Goal: Navigation & Orientation: Understand site structure

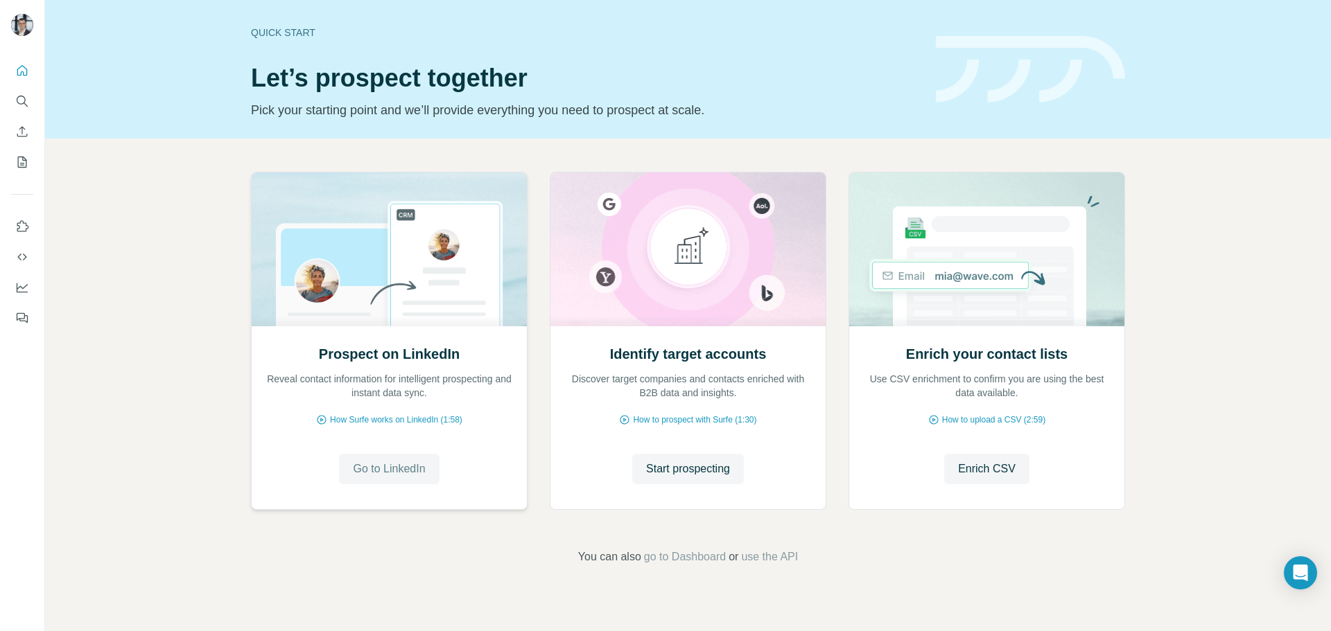
click at [399, 475] on span "Go to LinkedIn" at bounding box center [389, 469] width 72 height 17
click at [22, 164] on icon "My lists" at bounding box center [23, 161] width 7 height 9
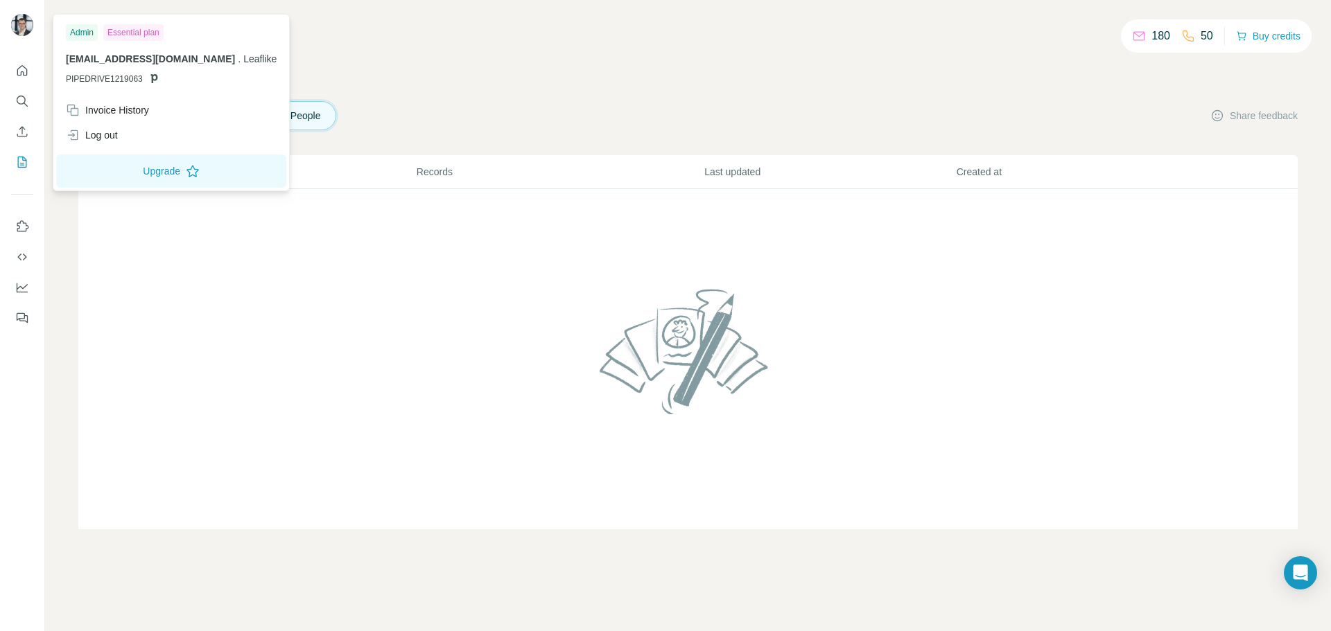
click at [27, 25] on img at bounding box center [22, 25] width 22 height 22
click at [31, 25] on img at bounding box center [22, 25] width 22 height 22
click at [542, 89] on div "180 50 Buy credits My lists Companies People Share feedback List name Records L…" at bounding box center [687, 281] width 1219 height 496
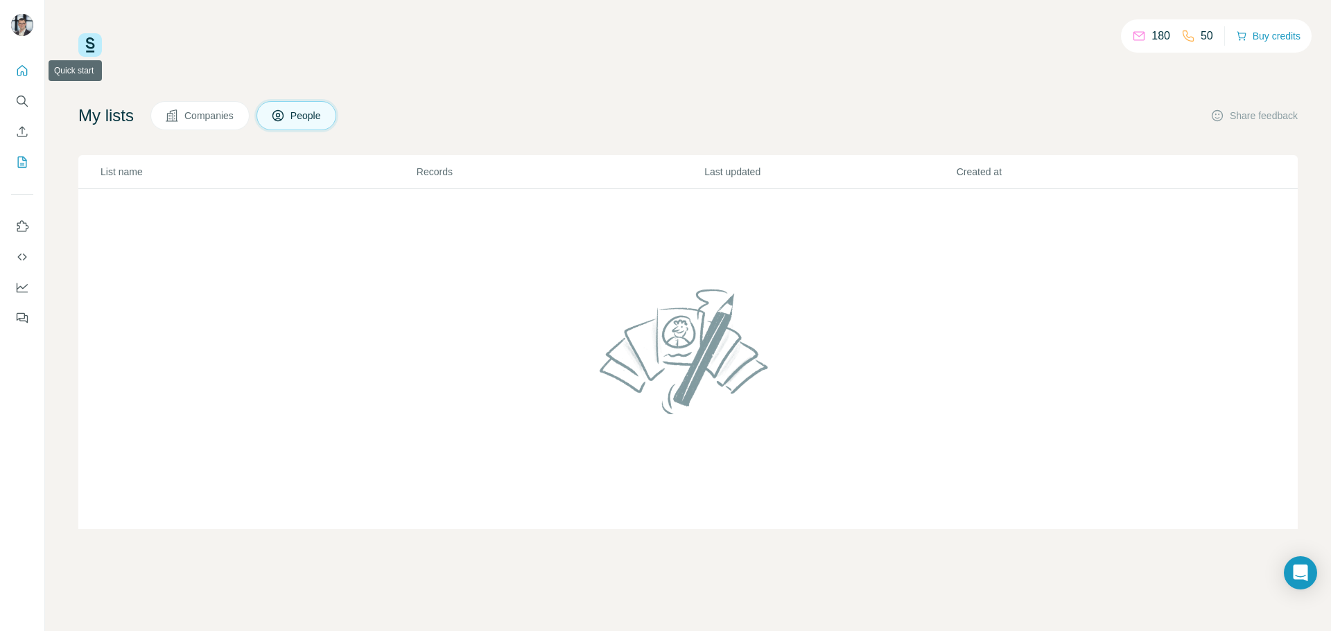
click at [26, 73] on icon "Quick start" at bounding box center [22, 71] width 14 height 14
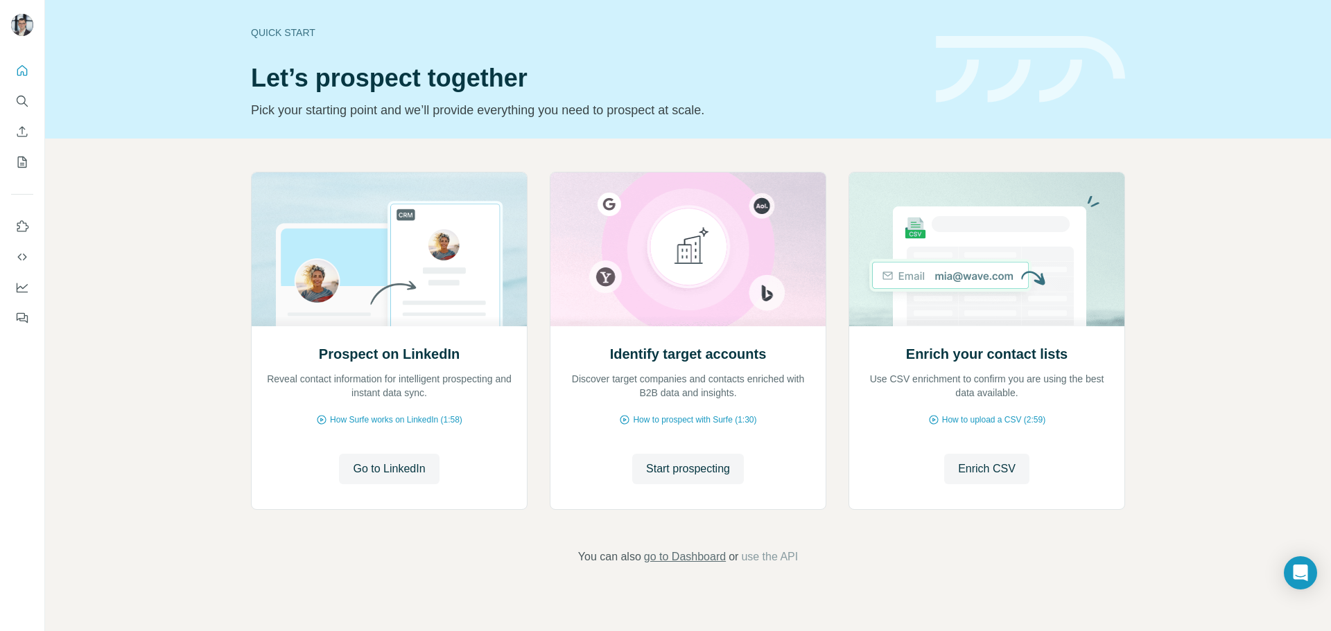
click at [685, 560] on span "go to Dashboard" at bounding box center [685, 557] width 82 height 17
click at [21, 161] on icon "My lists" at bounding box center [22, 162] width 14 height 14
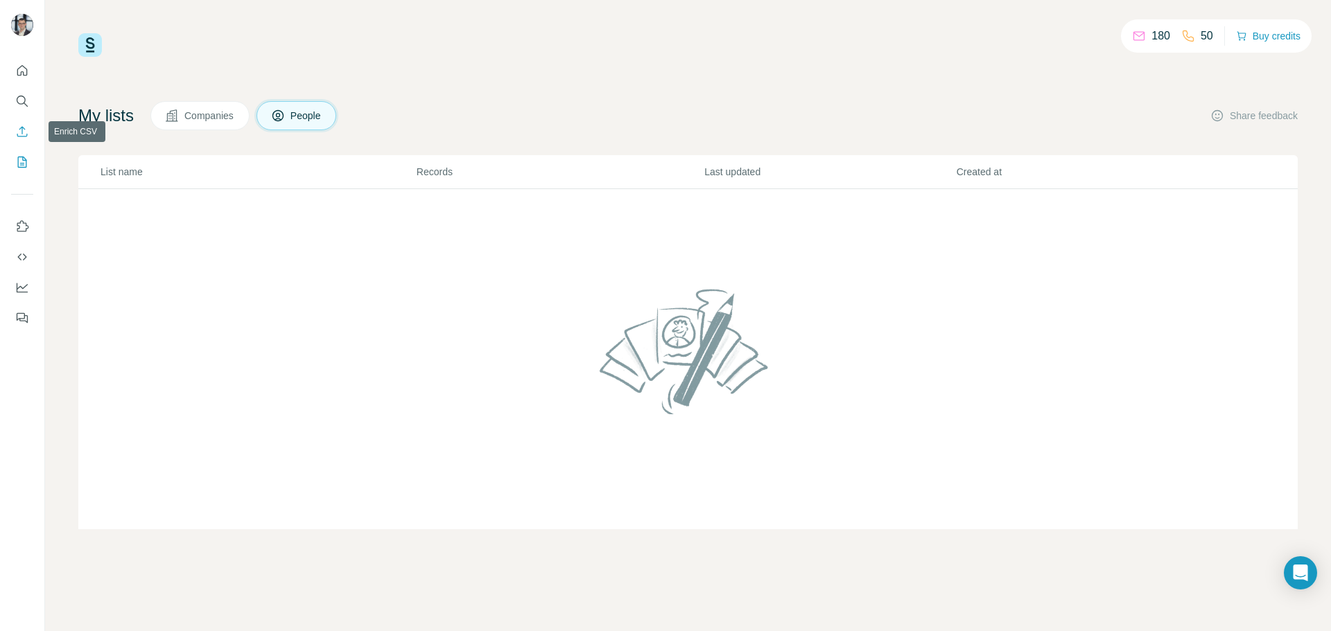
click at [20, 132] on icon "Enrich CSV" at bounding box center [22, 132] width 14 height 14
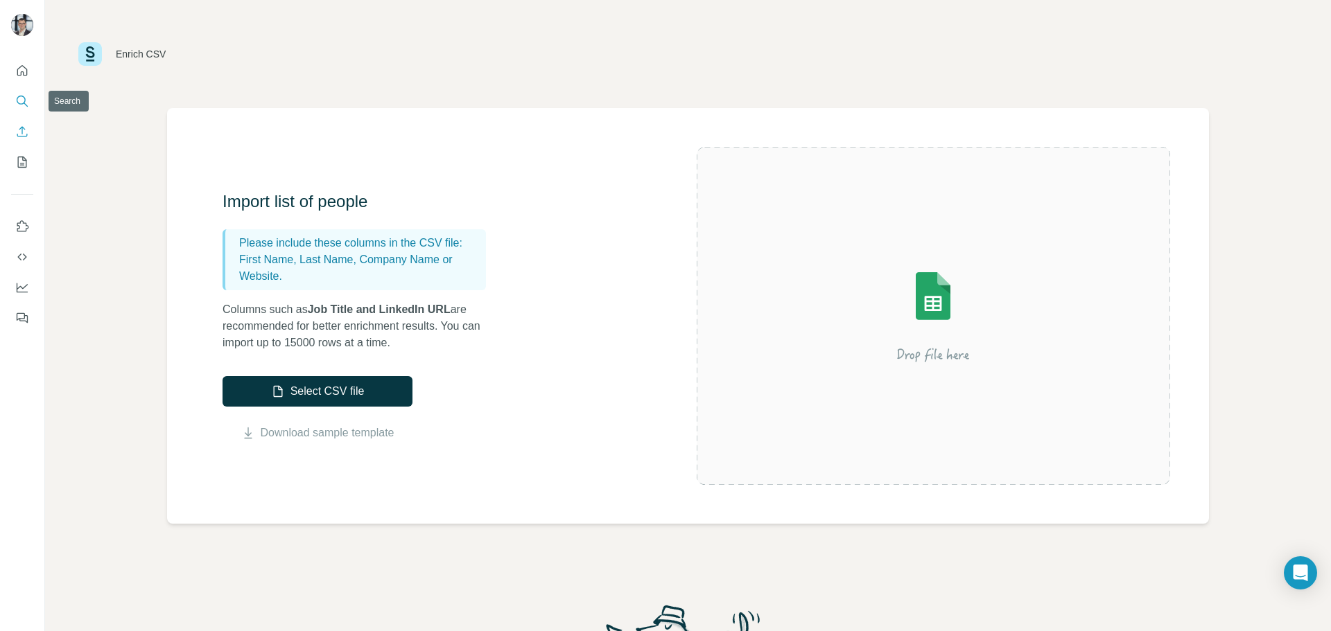
click at [24, 105] on icon "Search" at bounding box center [22, 101] width 14 height 14
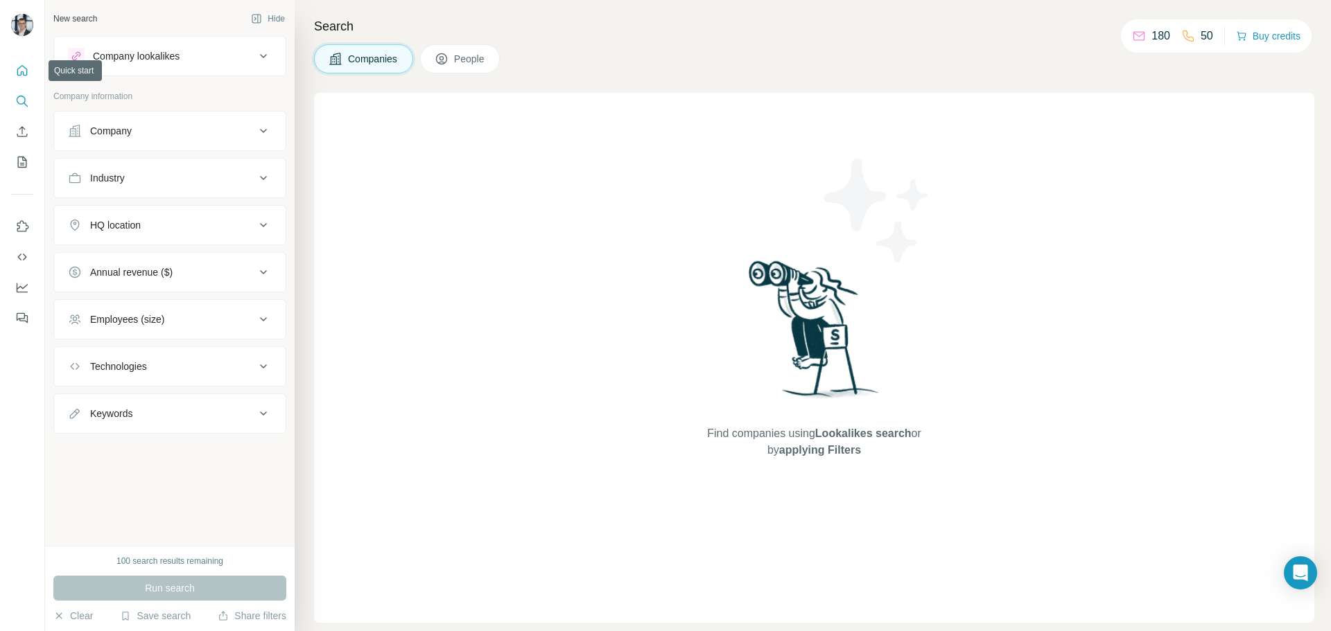
click at [24, 76] on icon "Quick start" at bounding box center [22, 71] width 14 height 14
